Goal: Task Accomplishment & Management: Complete application form

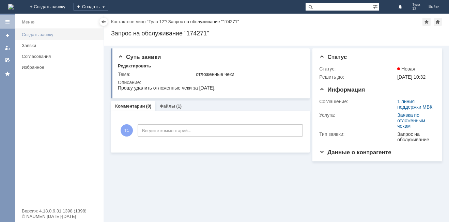
click at [56, 35] on div "Создать заявку" at bounding box center [61, 34] width 78 height 5
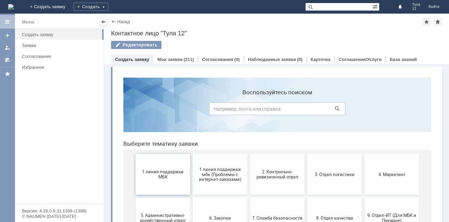
click at [152, 179] on span "1 линия поддержки МБК" at bounding box center [163, 174] width 50 height 10
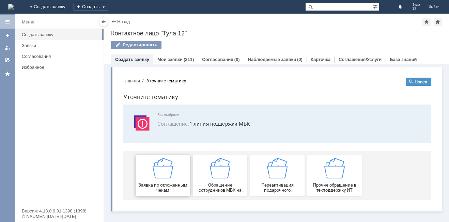
click at [152, 174] on div "Заявка по отложенным чекам" at bounding box center [163, 175] width 50 height 35
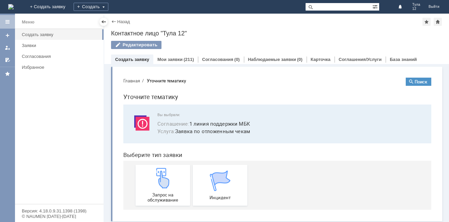
click at [153, 174] on img at bounding box center [163, 178] width 20 height 20
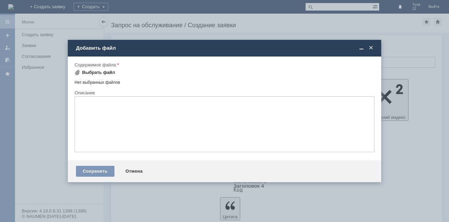
click at [82, 69] on div "Выбрать файл" at bounding box center [95, 72] width 41 height 8
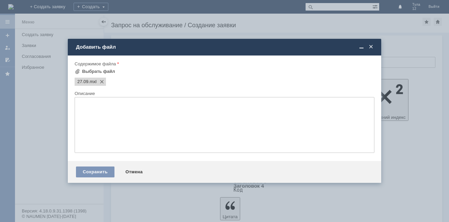
click at [96, 121] on textarea at bounding box center [225, 125] width 300 height 56
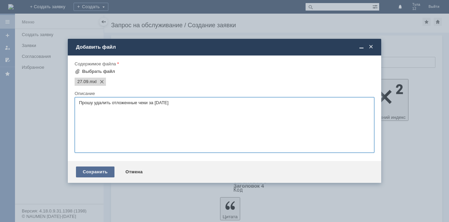
type textarea "Прошу удалить отложенные чеки за [DATE]"
click at [87, 171] on div "Сохранить" at bounding box center [95, 172] width 38 height 11
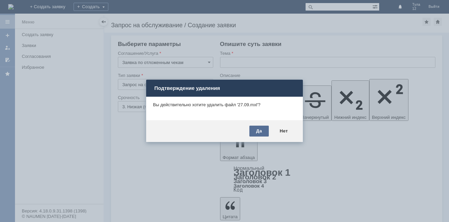
click at [254, 126] on div "Да" at bounding box center [258, 131] width 19 height 11
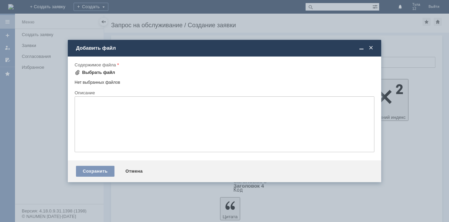
click at [88, 71] on div "Выбрать файл" at bounding box center [98, 72] width 33 height 5
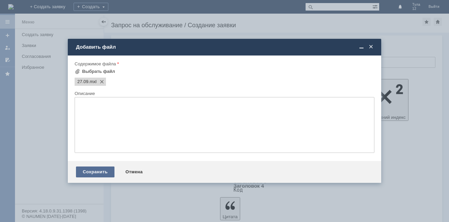
click at [99, 171] on div "Сохранить" at bounding box center [95, 172] width 38 height 11
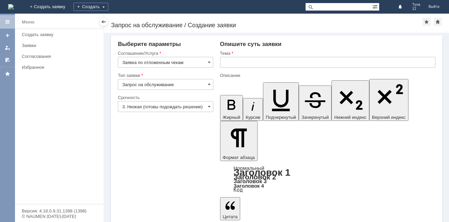
click at [256, 58] on input "text" at bounding box center [327, 62] width 215 height 11
type input "отложенные чеки"
